Goal: Information Seeking & Learning: Learn about a topic

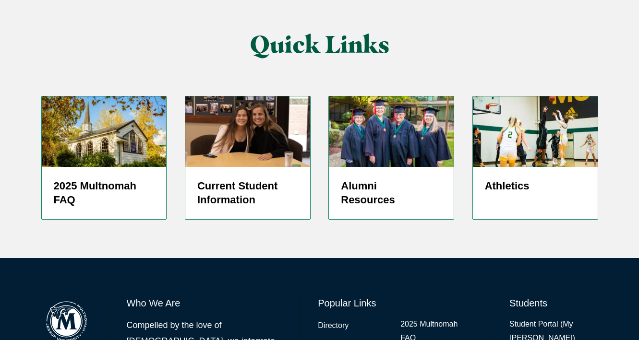
scroll to position [2428, 0]
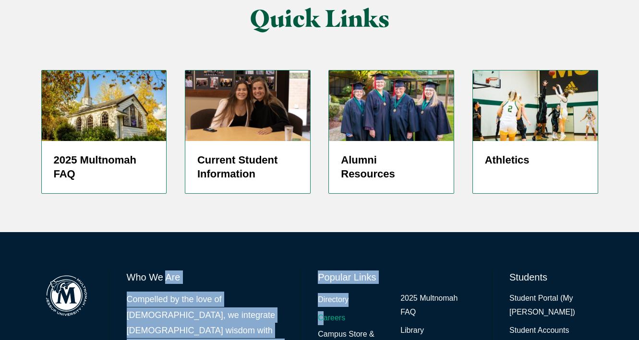
drag, startPoint x: 167, startPoint y: 148, endPoint x: 321, endPoint y: 197, distance: 161.7
click at [420, 232] on div "Who We Are Compelled by the love of [DEMOGRAPHIC_DATA], we integrate [DEMOGRAPH…" at bounding box center [319, 343] width 639 height 222
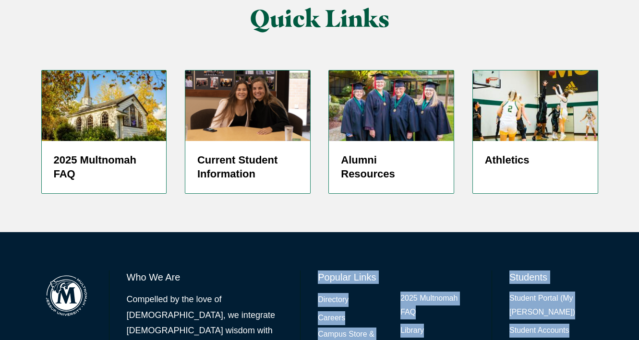
drag, startPoint x: 420, startPoint y: 142, endPoint x: 459, endPoint y: 324, distance: 186.1
click at [637, 246] on div "Who We Are Compelled by the love of [DEMOGRAPHIC_DATA], we integrate [DEMOGRAPH…" at bounding box center [319, 343] width 639 height 222
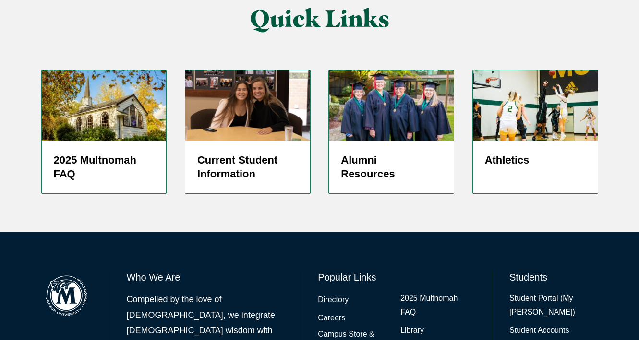
click at [148, 271] on h6 "Who We Are" at bounding box center [205, 277] width 157 height 13
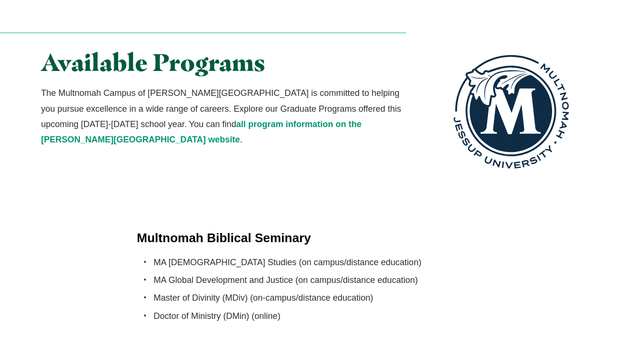
scroll to position [1767, 0]
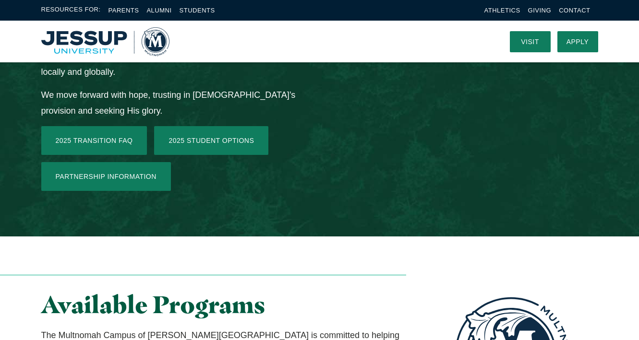
scroll to position [1472, 0]
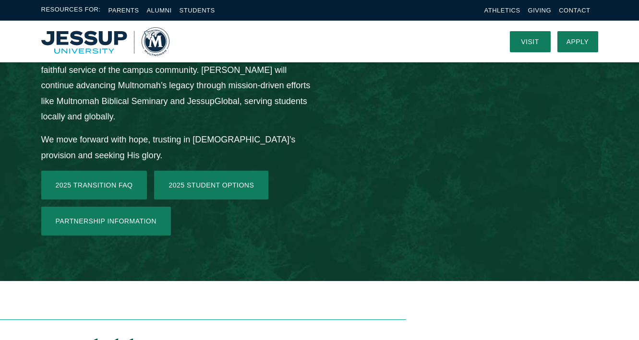
drag, startPoint x: 50, startPoint y: 222, endPoint x: 308, endPoint y: 243, distance: 259.2
